Goal: Transaction & Acquisition: Register for event/course

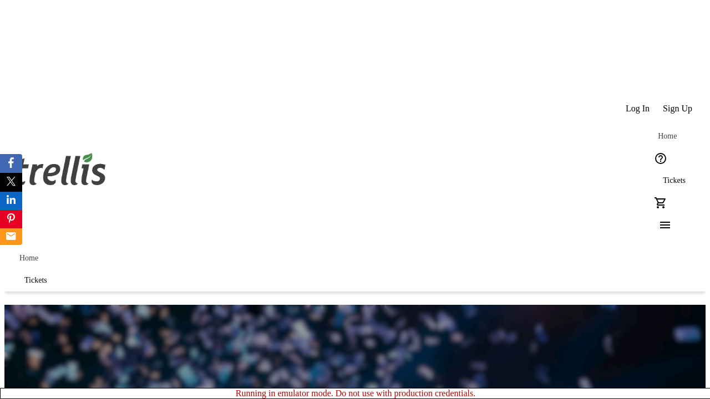
click at [678, 104] on span "Sign Up" at bounding box center [677, 109] width 29 height 10
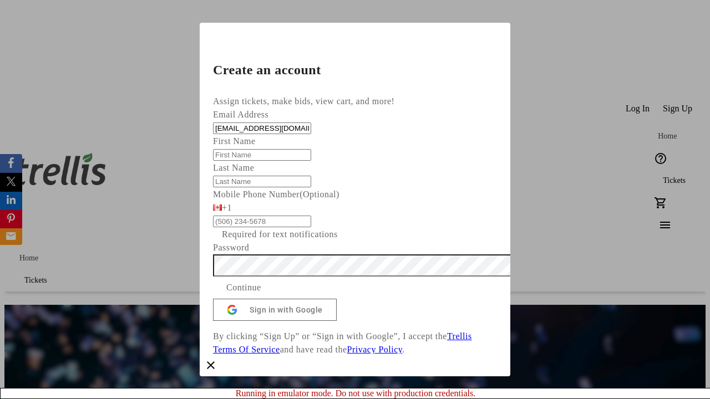
type input "[EMAIL_ADDRESS][DOMAIN_NAME]"
type input "[PERSON_NAME]"
type input "Bogisich"
click at [261, 294] on span "Continue" at bounding box center [243, 287] width 35 height 13
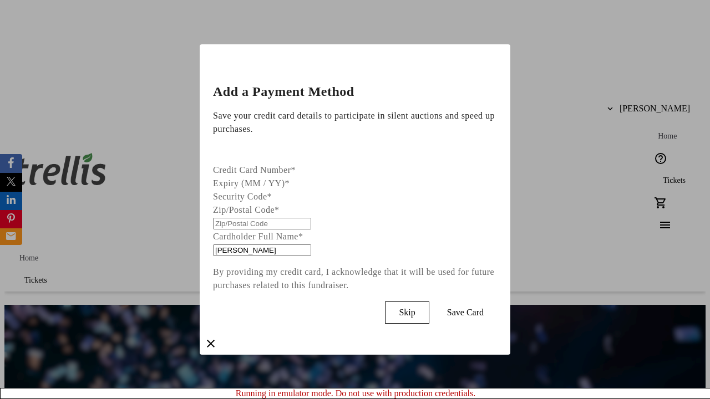
click at [415, 310] on span "Skip" at bounding box center [407, 313] width 16 height 10
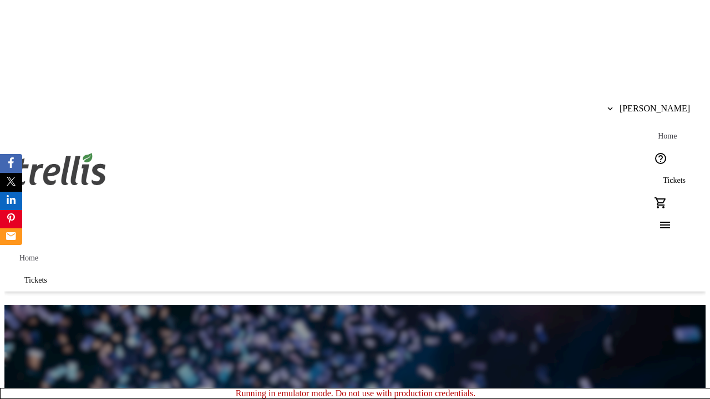
click at [663, 176] on span "Tickets" at bounding box center [674, 180] width 23 height 9
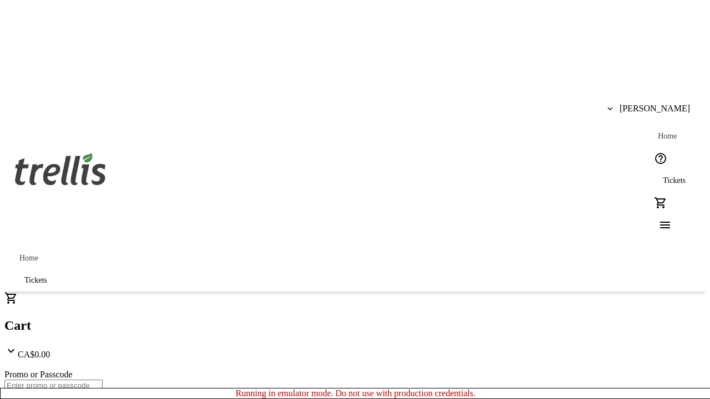
type input "1"
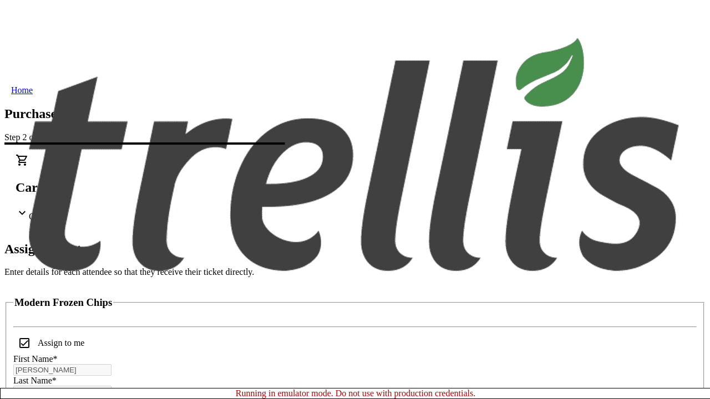
scroll to position [67, 0]
